Goal: Task Accomplishment & Management: Complete application form

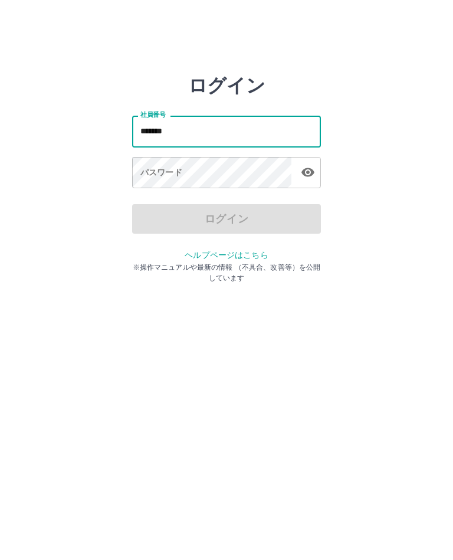
type input "*******"
click at [147, 176] on div "パスワード パスワード" at bounding box center [226, 173] width 189 height 33
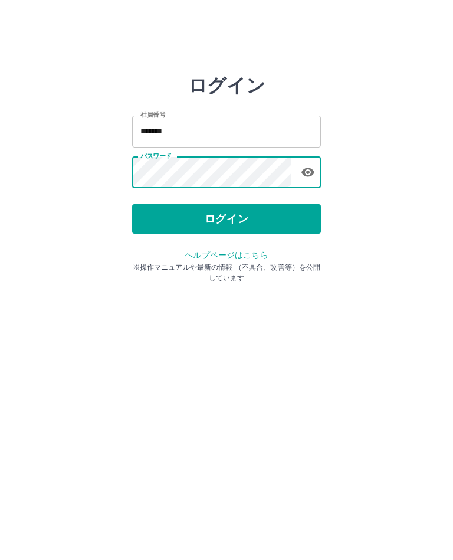
click at [217, 222] on button "ログイン" at bounding box center [226, 218] width 189 height 29
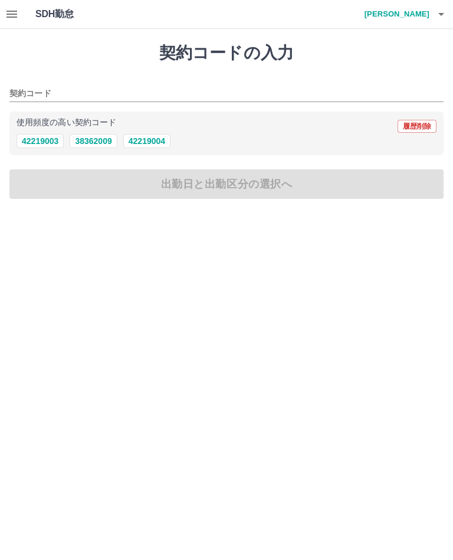
click at [149, 147] on button "42219004" at bounding box center [146, 141] width 47 height 14
type input "********"
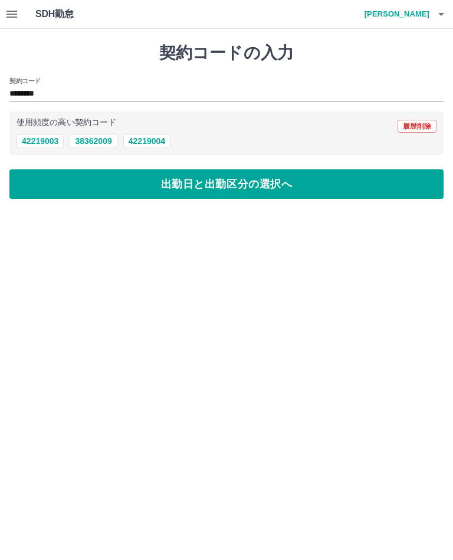
click at [208, 186] on button "出勤日と出勤区分の選択へ" at bounding box center [226, 183] width 434 height 29
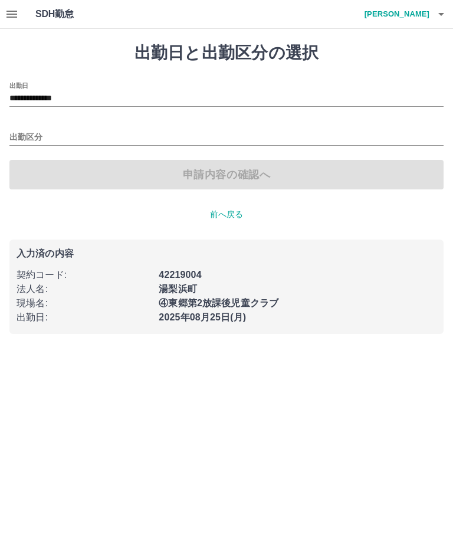
click at [27, 139] on input "出勤区分" at bounding box center [226, 137] width 434 height 15
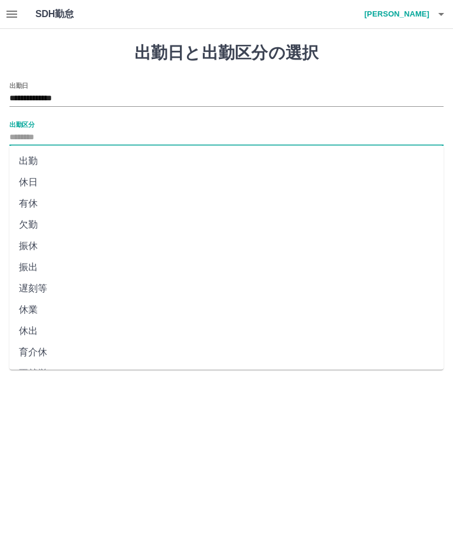
click at [32, 163] on li "出勤" at bounding box center [226, 160] width 434 height 21
type input "**"
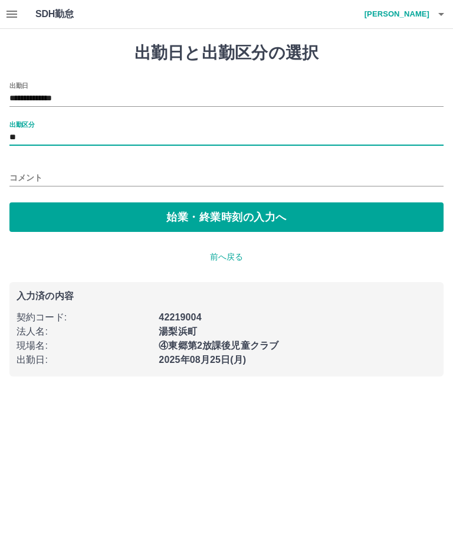
click at [222, 219] on button "始業・終業時刻の入力へ" at bounding box center [226, 216] width 434 height 29
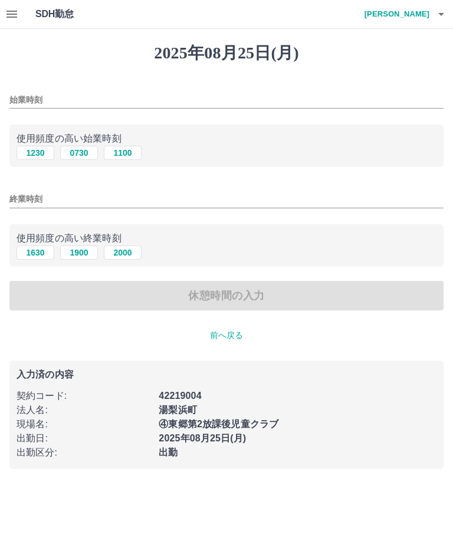
click at [81, 156] on button "0730" at bounding box center [79, 153] width 38 height 14
type input "****"
click at [25, 201] on input "終業時刻" at bounding box center [226, 199] width 434 height 17
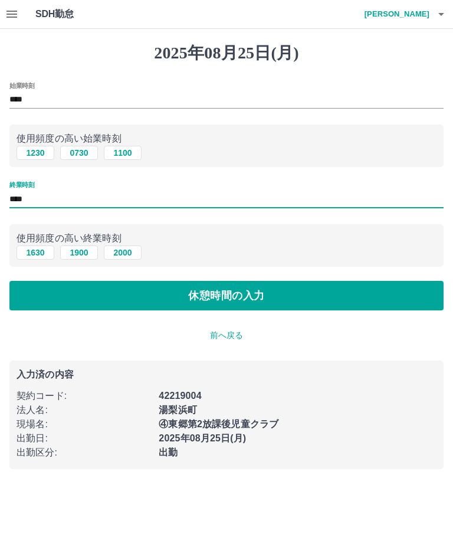
type input "****"
click at [209, 300] on button "休憩時間の入力" at bounding box center [226, 295] width 434 height 29
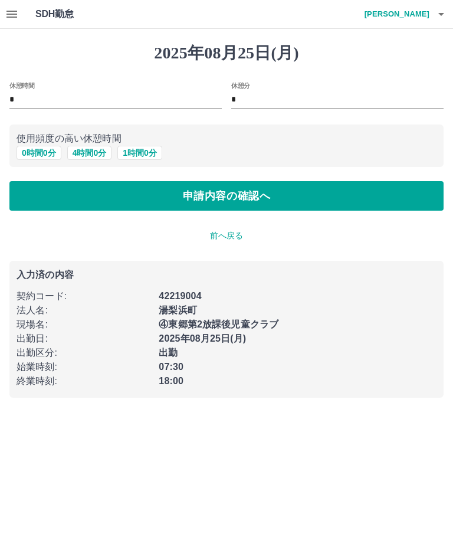
click at [17, 98] on input "*" at bounding box center [115, 99] width 212 height 17
type input "*"
click at [239, 99] on input "*" at bounding box center [337, 99] width 212 height 17
type input "**"
click at [205, 201] on button "申請内容の確認へ" at bounding box center [226, 195] width 434 height 29
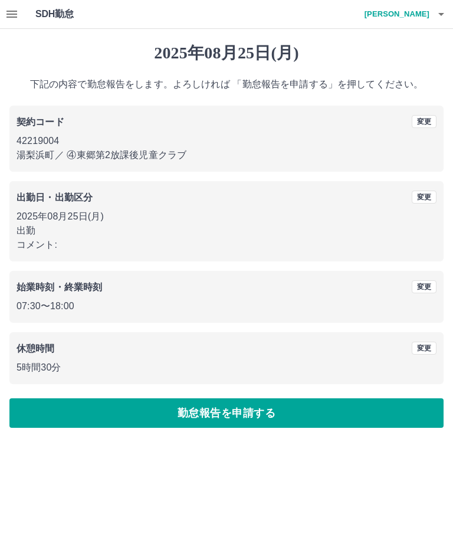
click at [225, 416] on button "勤怠報告を申請する" at bounding box center [226, 412] width 434 height 29
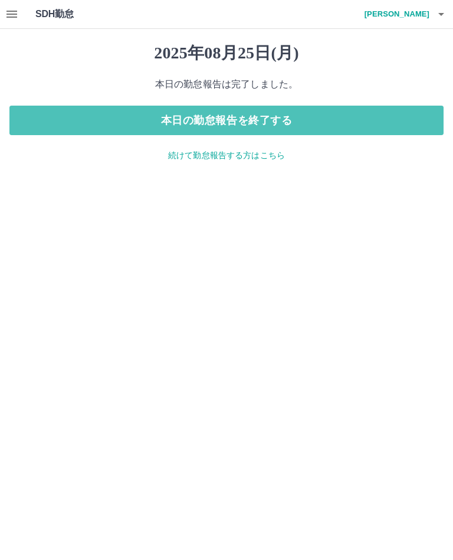
click at [224, 122] on button "本日の勤怠報告を終了する" at bounding box center [226, 120] width 434 height 29
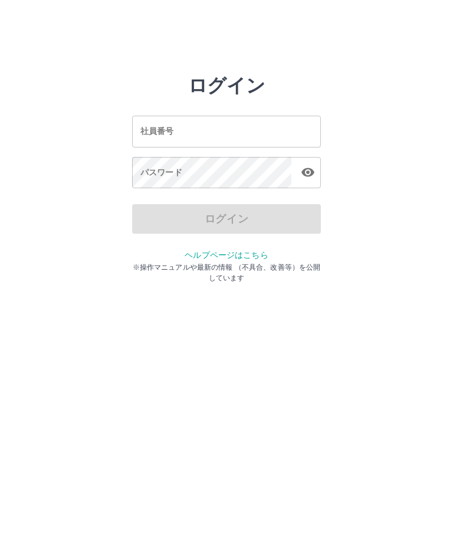
click at [159, 131] on div "社員番号 社員番号" at bounding box center [226, 131] width 189 height 31
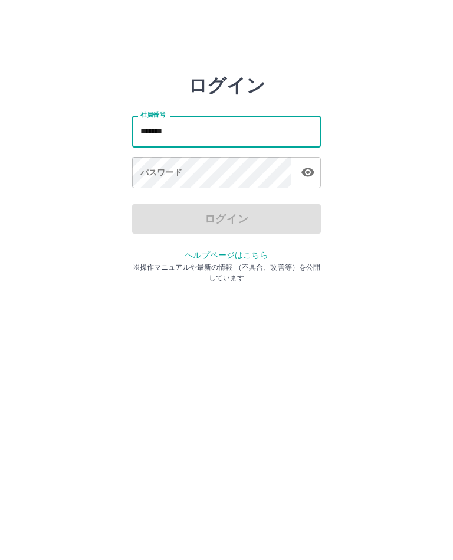
type input "*******"
click at [170, 174] on div "パスワード パスワード" at bounding box center [226, 173] width 189 height 33
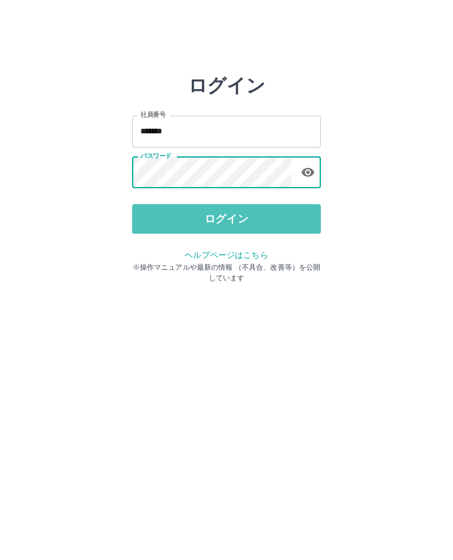
click at [220, 221] on button "ログイン" at bounding box center [226, 218] width 189 height 29
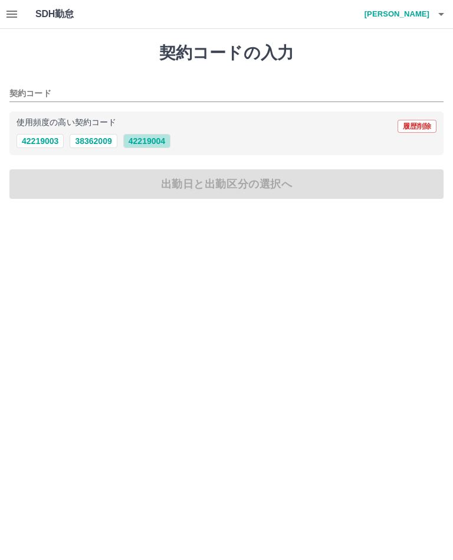
click at [152, 140] on button "42219004" at bounding box center [146, 141] width 47 height 14
type input "********"
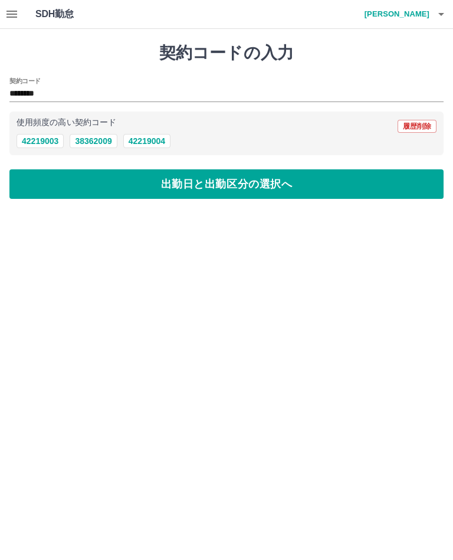
click at [236, 182] on button "出勤日と出勤区分の選択へ" at bounding box center [226, 183] width 434 height 29
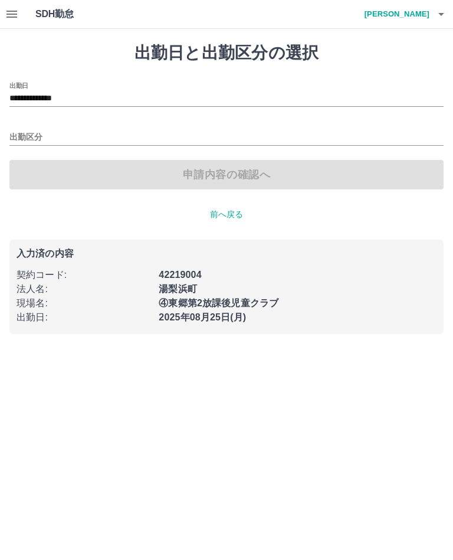
click at [35, 136] on input "出勤区分" at bounding box center [226, 137] width 434 height 15
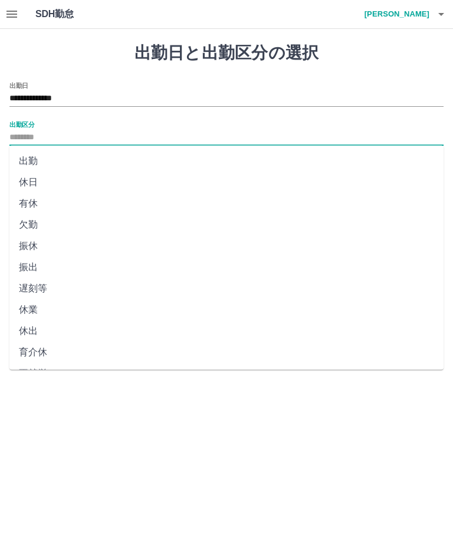
click at [32, 154] on li "出勤" at bounding box center [226, 160] width 434 height 21
type input "**"
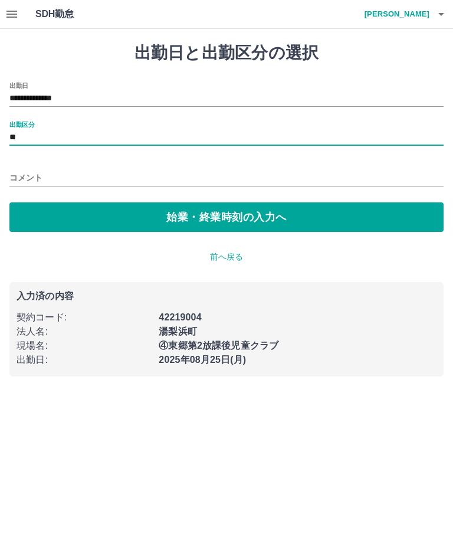
click at [226, 219] on button "始業・終業時刻の入力へ" at bounding box center [226, 216] width 434 height 29
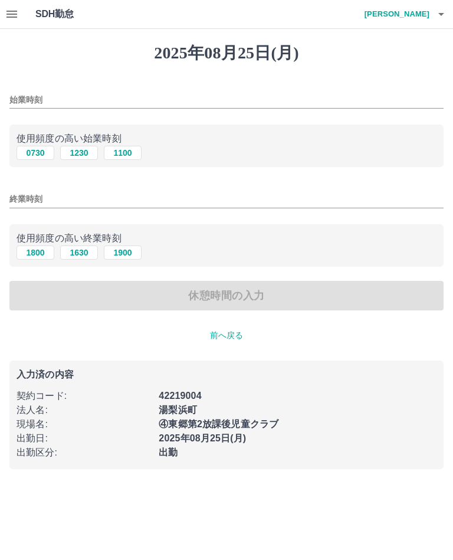
click at [126, 148] on button "1100" at bounding box center [123, 153] width 38 height 14
type input "****"
click at [28, 195] on input "終業時刻" at bounding box center [226, 199] width 434 height 17
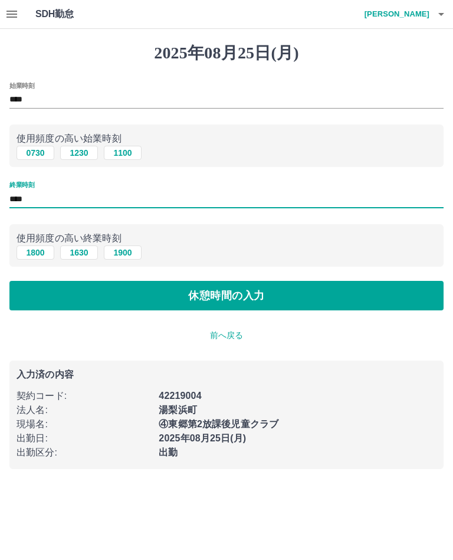
type input "****"
click at [228, 296] on button "休憩時間の入力" at bounding box center [226, 295] width 434 height 29
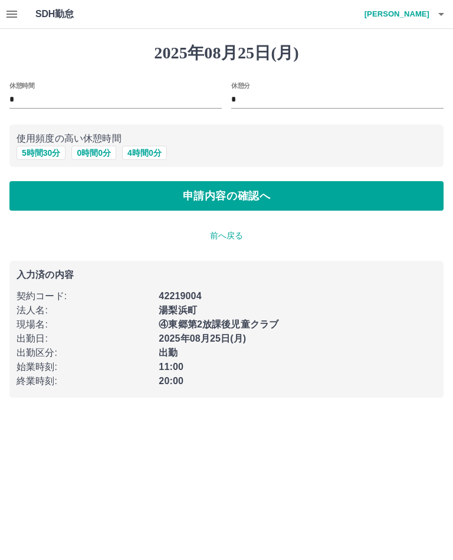
click at [31, 81] on label "休憩時間" at bounding box center [21, 85] width 25 height 9
click at [31, 91] on input "*" at bounding box center [115, 99] width 212 height 17
type input "*"
click at [222, 195] on button "申請内容の確認へ" at bounding box center [226, 195] width 434 height 29
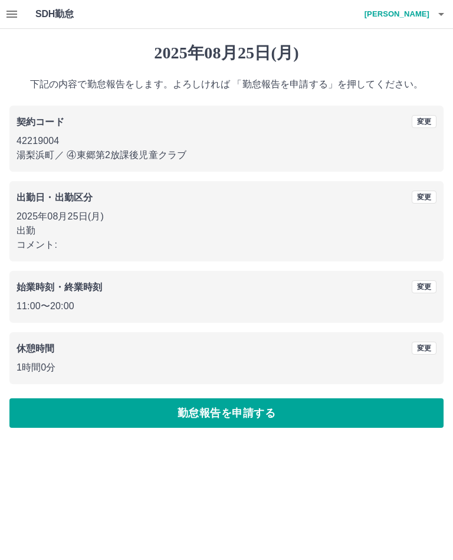
click at [213, 408] on button "勤怠報告を申請する" at bounding box center [226, 412] width 434 height 29
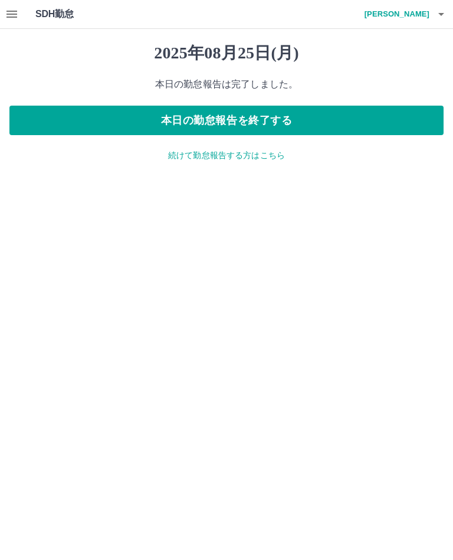
click at [214, 117] on button "本日の勤怠報告を終了する" at bounding box center [226, 120] width 434 height 29
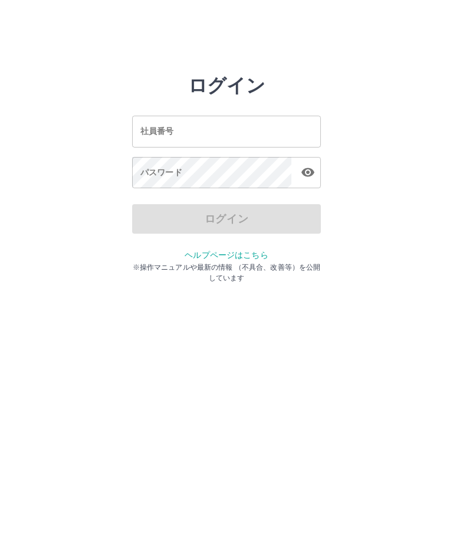
click at [164, 134] on div "社員番号 社員番号" at bounding box center [226, 131] width 189 height 31
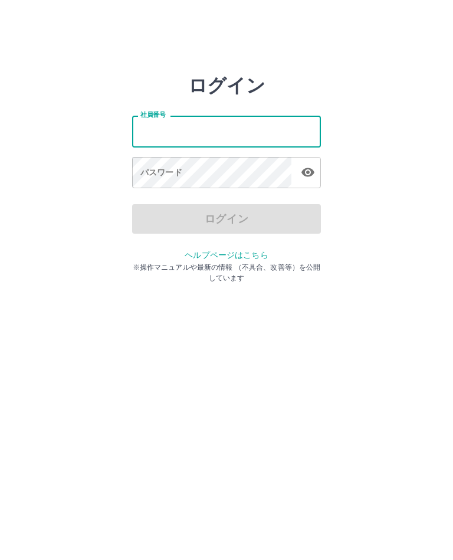
click at [164, 133] on input "社員番号" at bounding box center [226, 131] width 189 height 31
type input "*******"
click at [152, 172] on div "パスワード パスワード" at bounding box center [226, 173] width 189 height 33
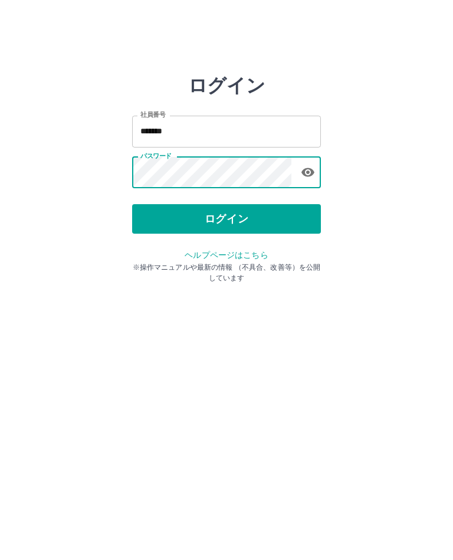
click at [216, 218] on button "ログイン" at bounding box center [226, 218] width 189 height 29
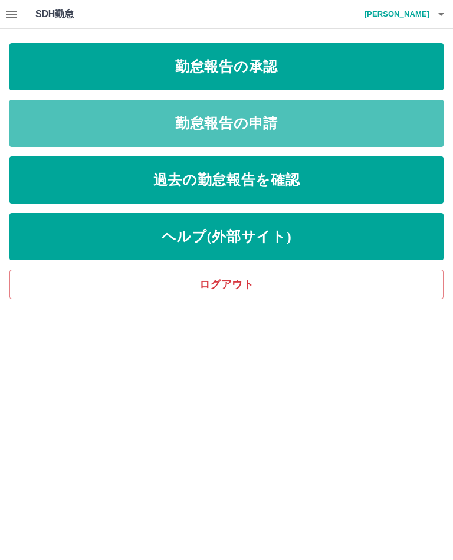
click at [241, 130] on link "勤怠報告の申請" at bounding box center [226, 123] width 434 height 47
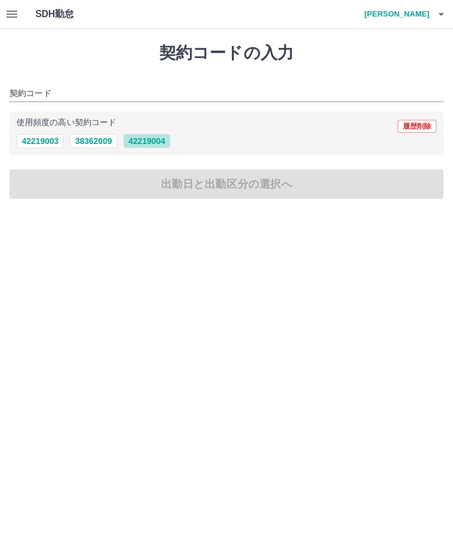
click at [142, 147] on button "42219004" at bounding box center [146, 141] width 47 height 14
type input "********"
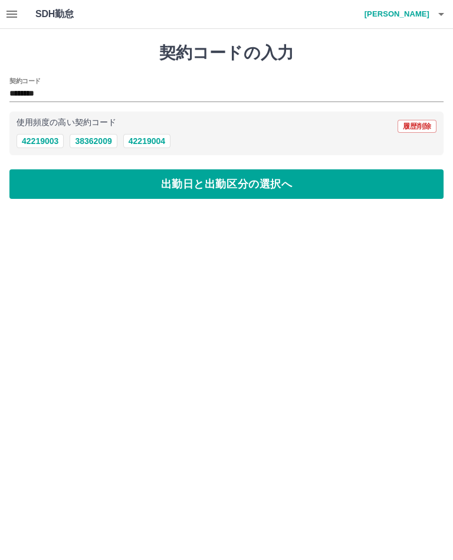
click at [196, 189] on button "出勤日と出勤区分の選択へ" at bounding box center [226, 183] width 434 height 29
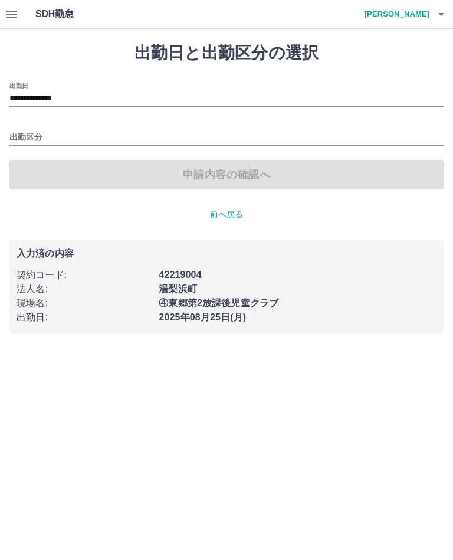
click at [27, 140] on input "出勤区分" at bounding box center [226, 137] width 434 height 15
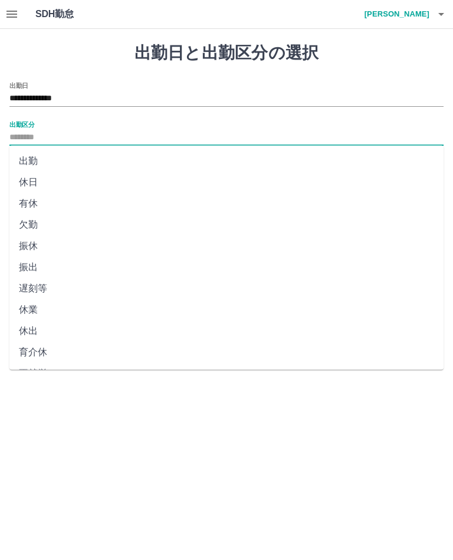
click at [28, 161] on li "出勤" at bounding box center [226, 160] width 434 height 21
type input "**"
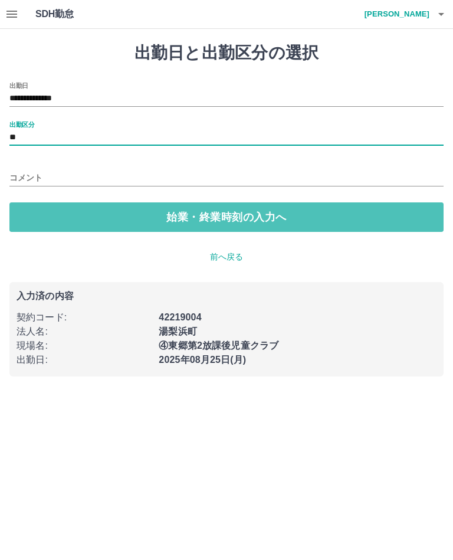
click at [193, 221] on button "始業・終業時刻の入力へ" at bounding box center [226, 216] width 434 height 29
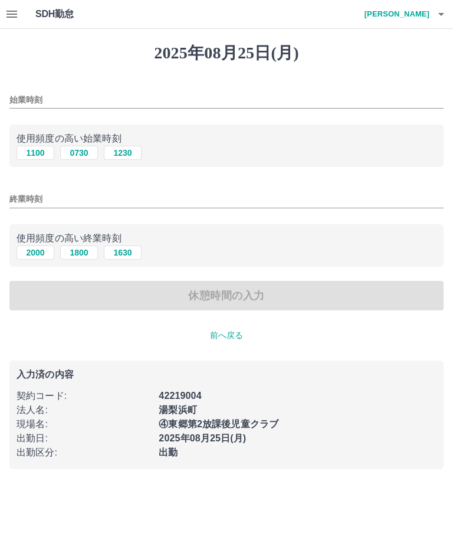
click at [80, 154] on button "0730" at bounding box center [79, 153] width 38 height 14
type input "****"
click at [27, 201] on input "終業時刻" at bounding box center [226, 199] width 434 height 17
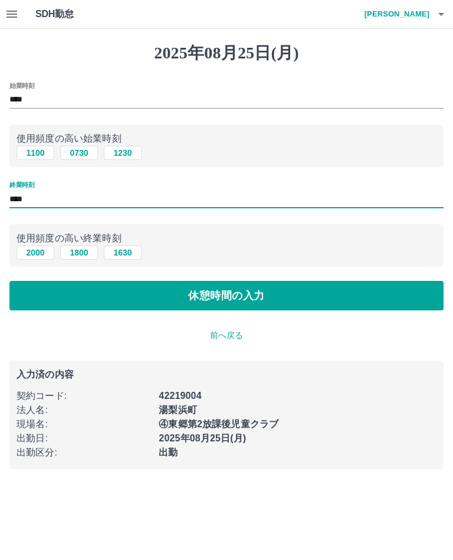
type input "****"
click at [212, 303] on button "休憩時間の入力" at bounding box center [226, 295] width 434 height 29
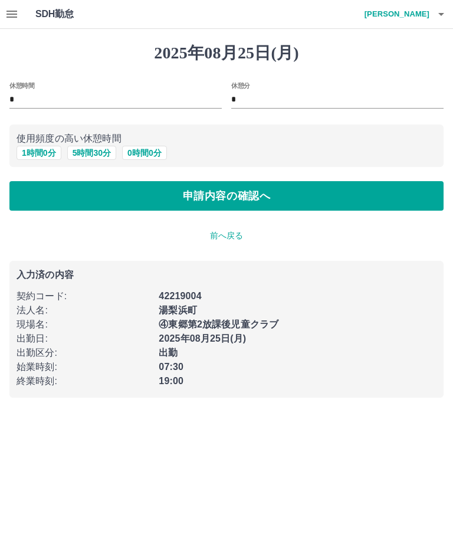
click at [18, 100] on input "*" at bounding box center [115, 99] width 212 height 17
type input "*"
click at [224, 197] on button "申請内容の確認へ" at bounding box center [226, 195] width 434 height 29
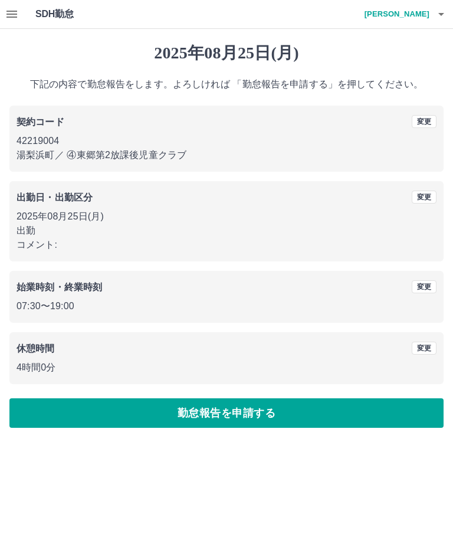
click at [205, 418] on button "勤怠報告を申請する" at bounding box center [226, 412] width 434 height 29
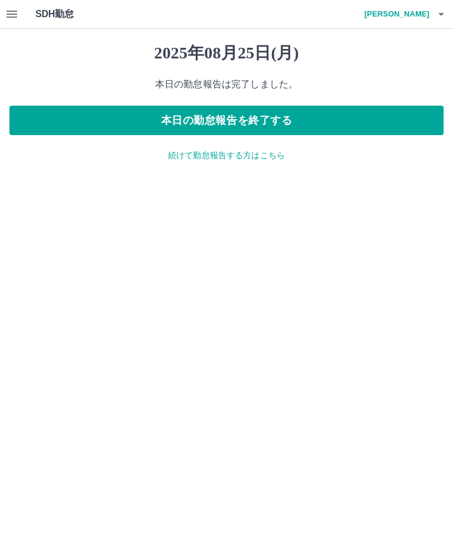
click at [224, 121] on button "本日の勤怠報告を終了する" at bounding box center [226, 120] width 434 height 29
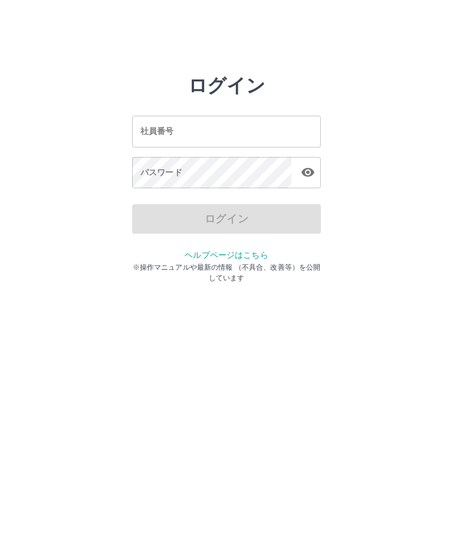
click at [163, 134] on div "社員番号 社員番号" at bounding box center [226, 131] width 189 height 31
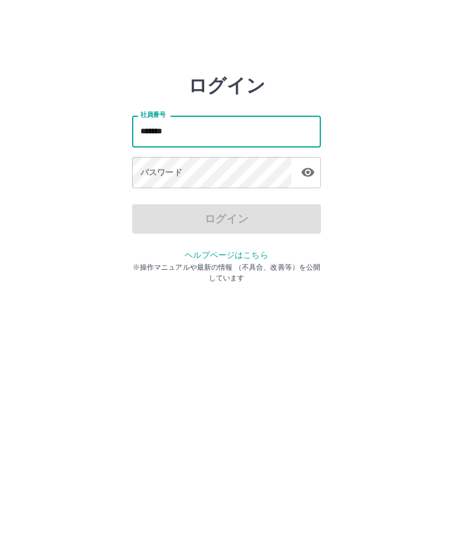
type input "*******"
click at [146, 172] on div "パスワード パスワード" at bounding box center [226, 173] width 189 height 33
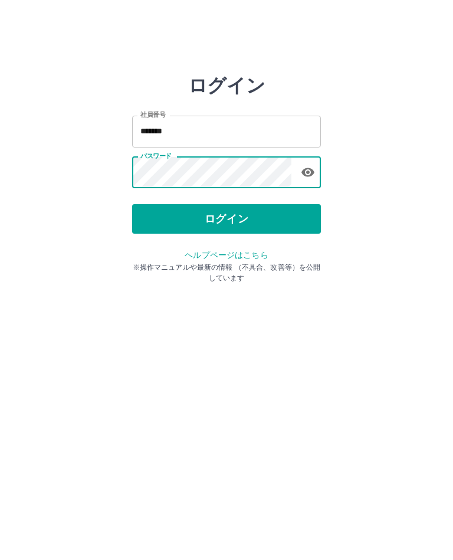
click at [225, 217] on button "ログイン" at bounding box center [226, 218] width 189 height 29
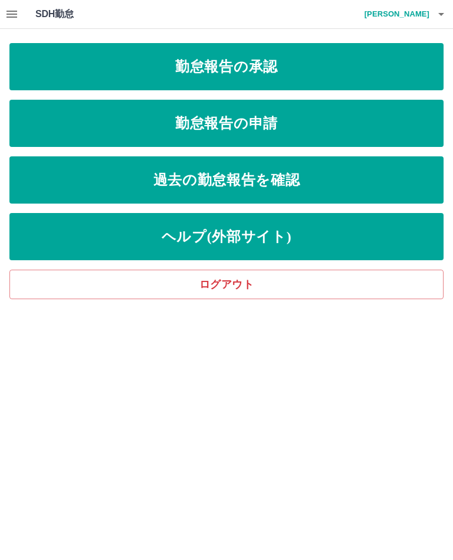
click at [233, 68] on link "勤怠報告の承認" at bounding box center [226, 66] width 434 height 47
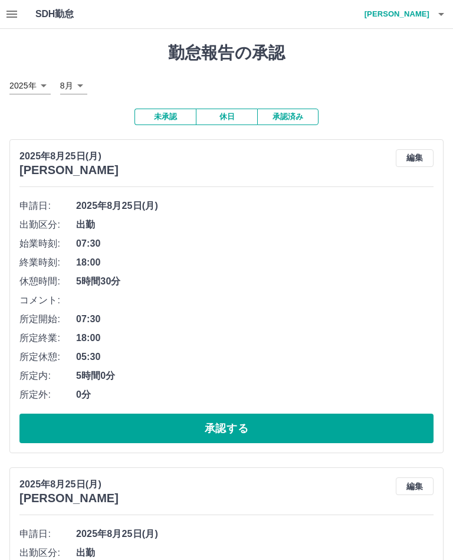
click at [228, 429] on button "承認する" at bounding box center [226, 428] width 414 height 29
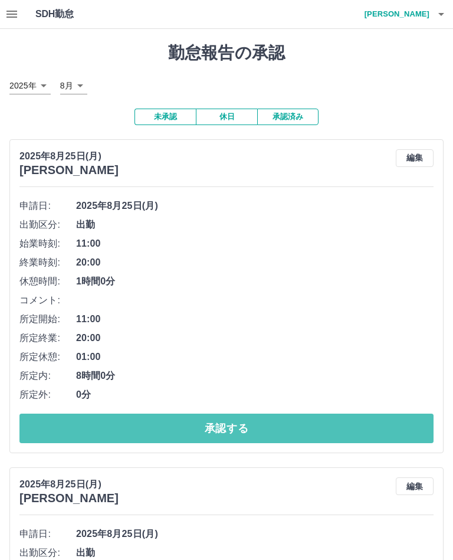
click at [219, 429] on button "承認する" at bounding box center [226, 428] width 414 height 29
click at [230, 424] on button "承認する" at bounding box center [226, 428] width 414 height 29
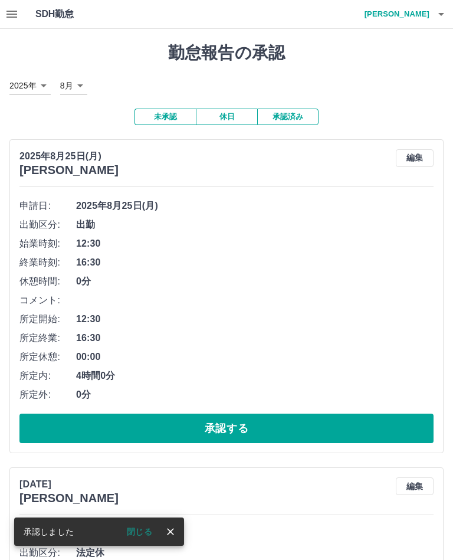
click at [231, 430] on button "承認する" at bounding box center [226, 428] width 414 height 29
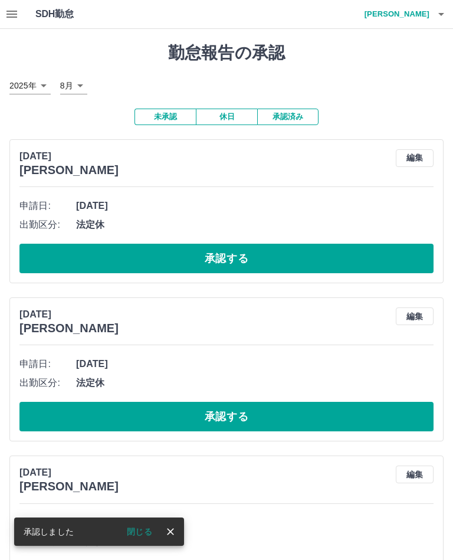
click at [225, 261] on button "承認する" at bounding box center [226, 258] width 414 height 29
click at [230, 261] on button "承認する" at bounding box center [226, 258] width 414 height 29
click at [229, 259] on button "承認する" at bounding box center [226, 258] width 414 height 29
click at [229, 261] on button "承認する" at bounding box center [226, 258] width 414 height 29
click at [230, 262] on button "承認する" at bounding box center [226, 258] width 414 height 29
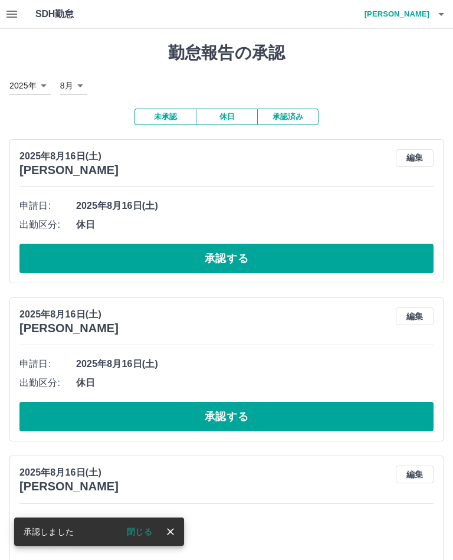
click at [232, 257] on button "承認する" at bounding box center [226, 258] width 414 height 29
click at [231, 260] on button "承認する" at bounding box center [226, 258] width 414 height 29
click at [226, 261] on button "承認する" at bounding box center [226, 258] width 414 height 29
click at [233, 262] on button "承認する" at bounding box center [226, 258] width 414 height 29
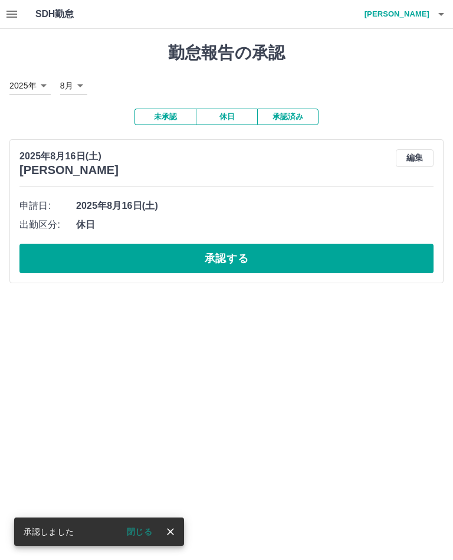
click at [230, 259] on button "承認する" at bounding box center [226, 258] width 414 height 29
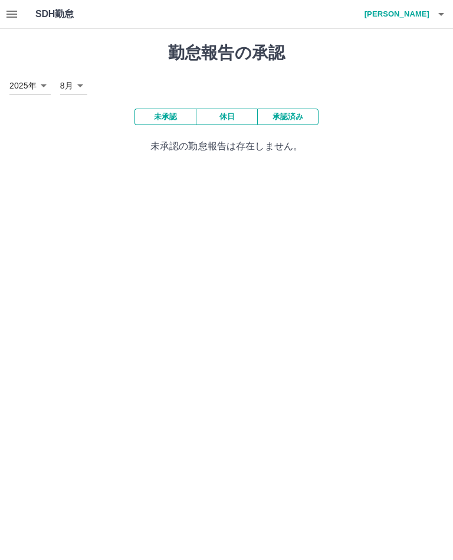
click at [411, 14] on h4 "坂口　由美" at bounding box center [394, 14] width 71 height 28
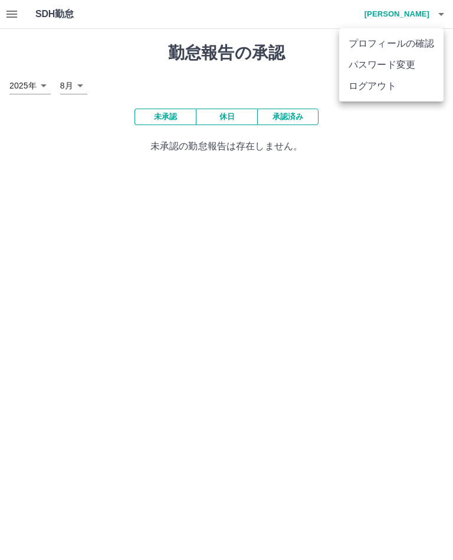
click at [374, 91] on li "ログアウト" at bounding box center [391, 86] width 104 height 21
